Goal: Information Seeking & Learning: Compare options

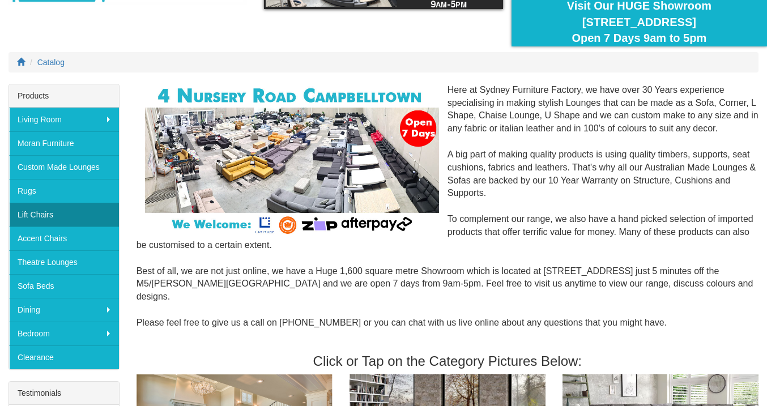
scroll to position [103, 0]
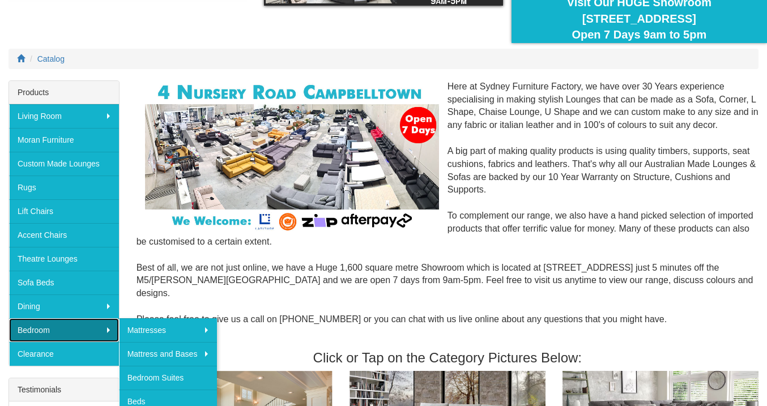
click at [109, 329] on link "Bedroom" at bounding box center [64, 330] width 110 height 24
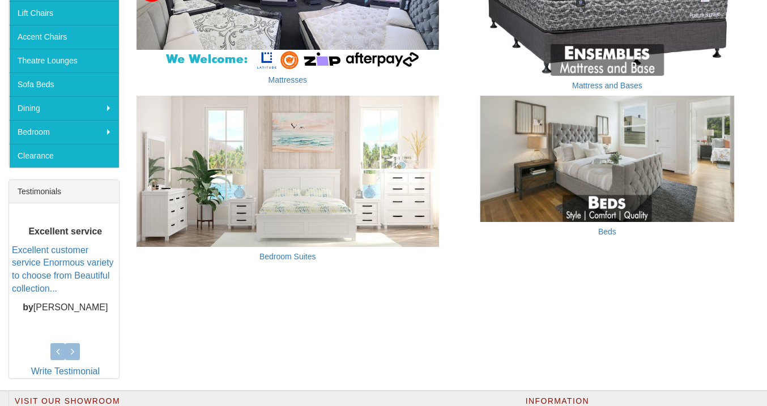
scroll to position [279, 0]
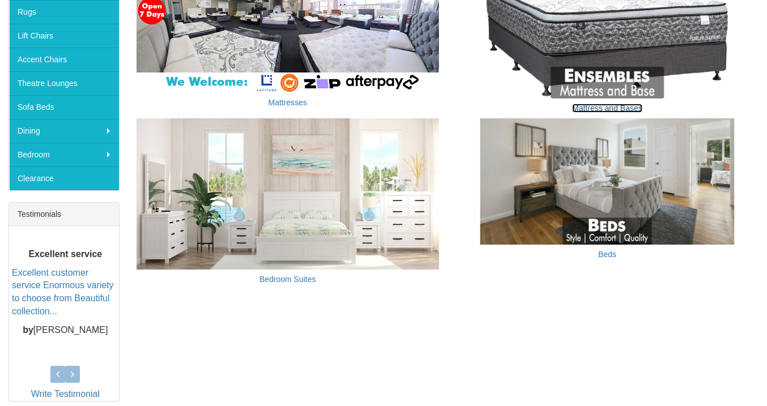
click at [579, 105] on link "Mattress and Bases" at bounding box center [607, 108] width 70 height 9
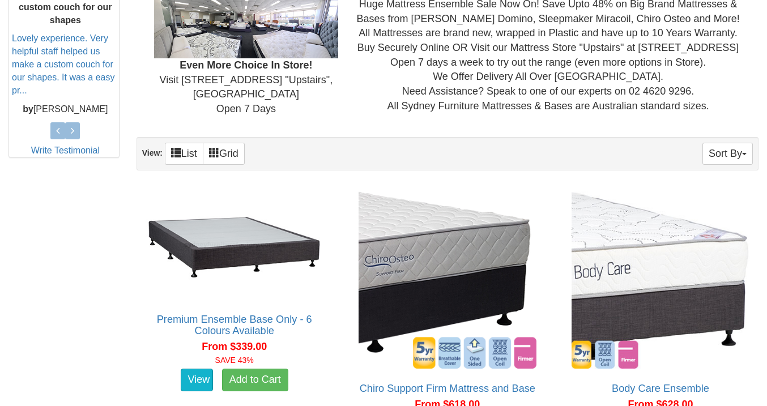
scroll to position [517, 0]
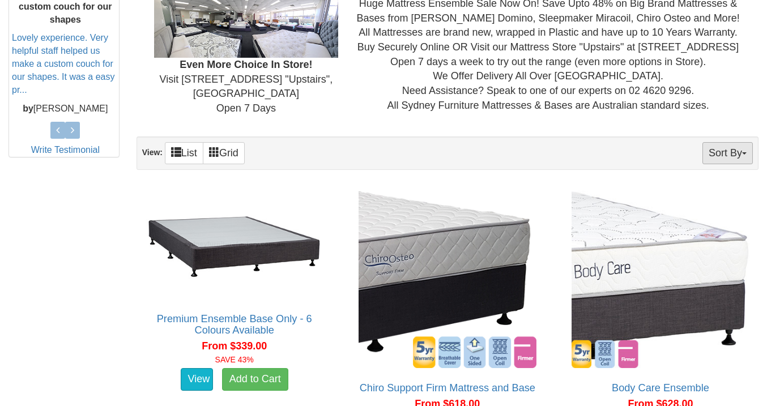
click at [727, 155] on button "Sort By" at bounding box center [727, 153] width 50 height 22
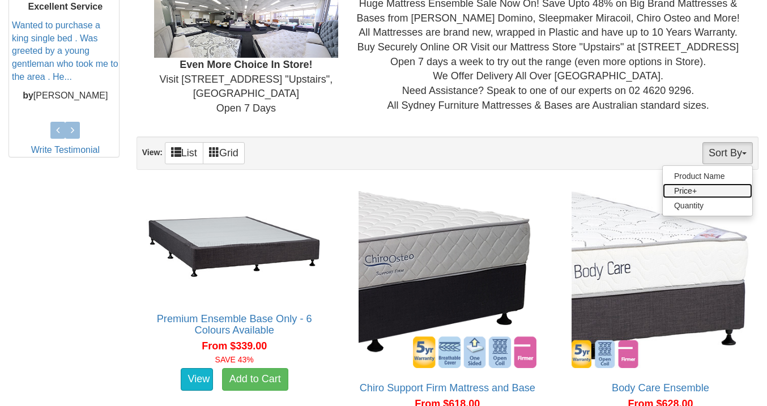
click at [706, 193] on link "Price+" at bounding box center [707, 191] width 89 height 15
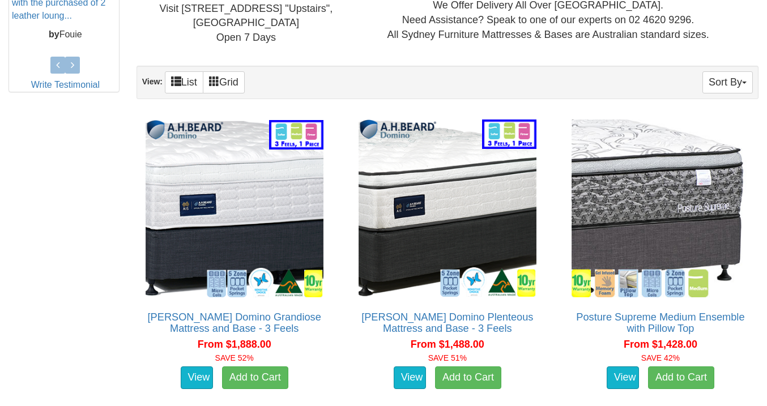
scroll to position [598, 0]
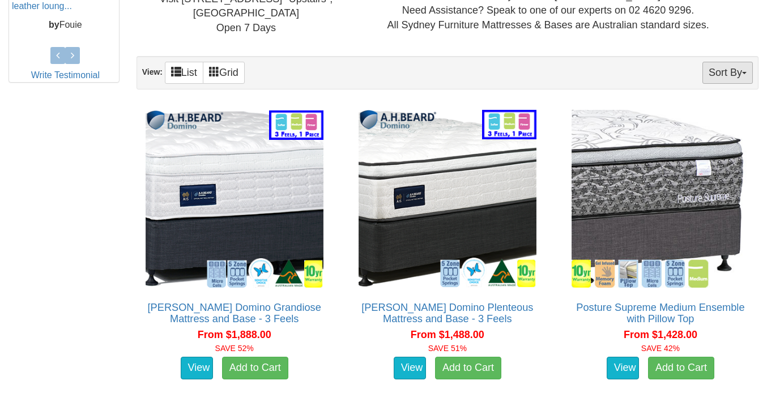
click at [725, 67] on button "Sort By" at bounding box center [727, 73] width 50 height 22
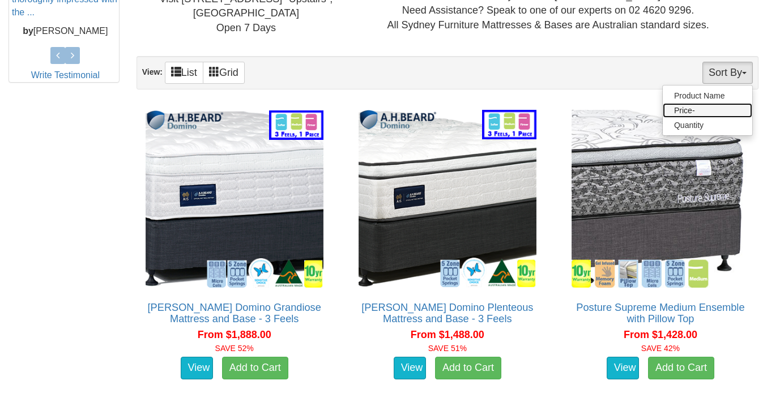
click at [711, 114] on link "Price-" at bounding box center [707, 110] width 89 height 15
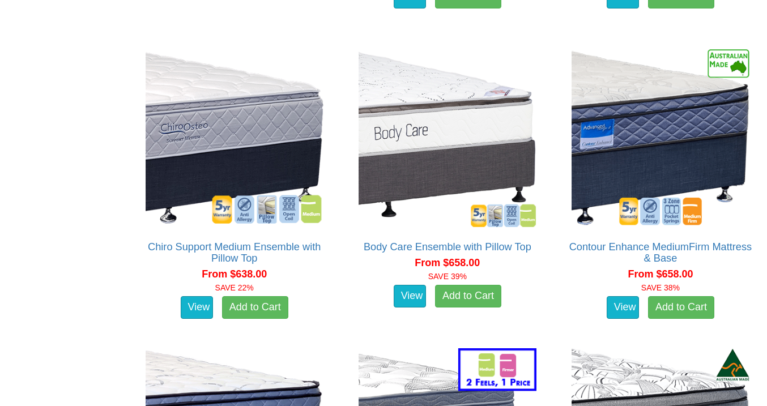
scroll to position [959, 0]
